Goal: Go to known website: Access a specific website the user already knows

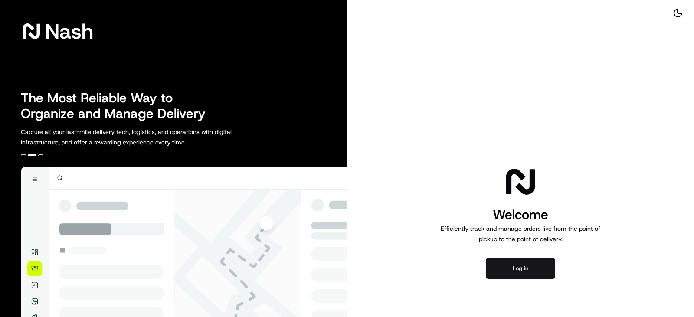
drag, startPoint x: 519, startPoint y: 269, endPoint x: 531, endPoint y: 269, distance: 12.2
click at [531, 269] on button "Log in" at bounding box center [520, 268] width 69 height 21
